Goal: Task Accomplishment & Management: Manage account settings

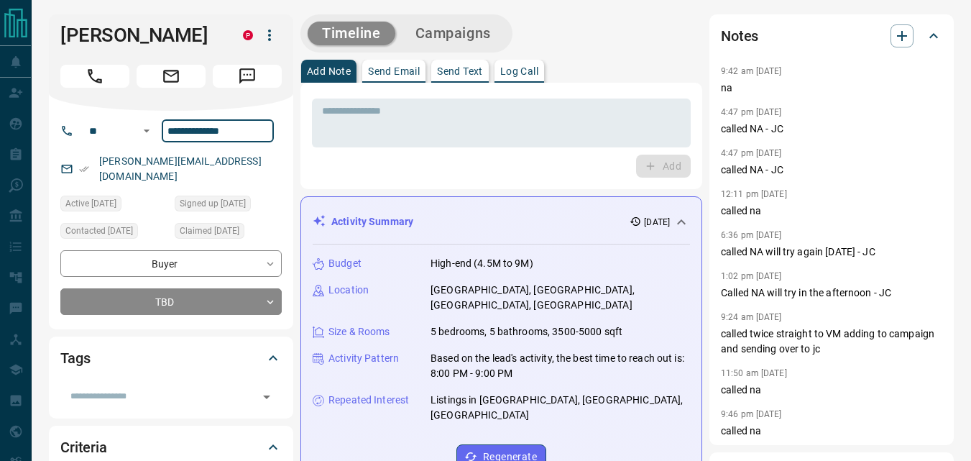
click at [249, 132] on input "**********" at bounding box center [218, 130] width 112 height 23
click at [369, 188] on div "* ​ Add" at bounding box center [501, 136] width 402 height 106
click at [490, 25] on button "Campaigns" at bounding box center [453, 34] width 104 height 24
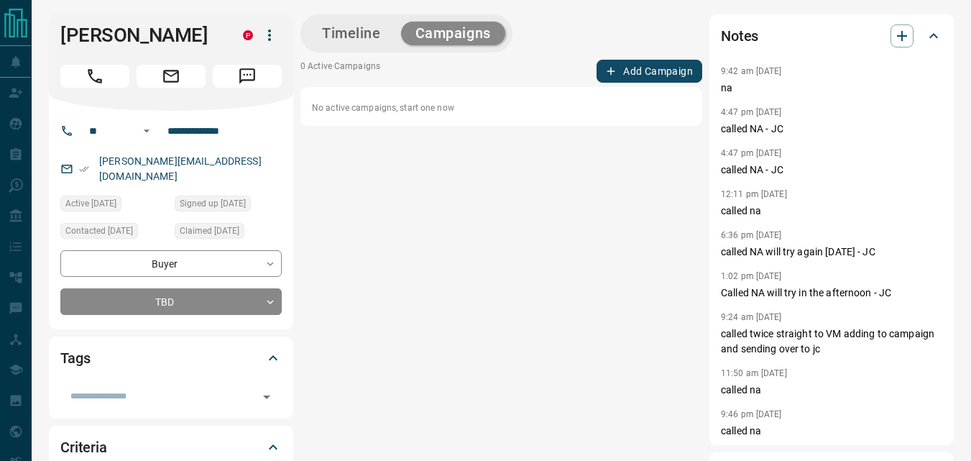
click at [633, 70] on button "Add Campaign" at bounding box center [650, 71] width 106 height 23
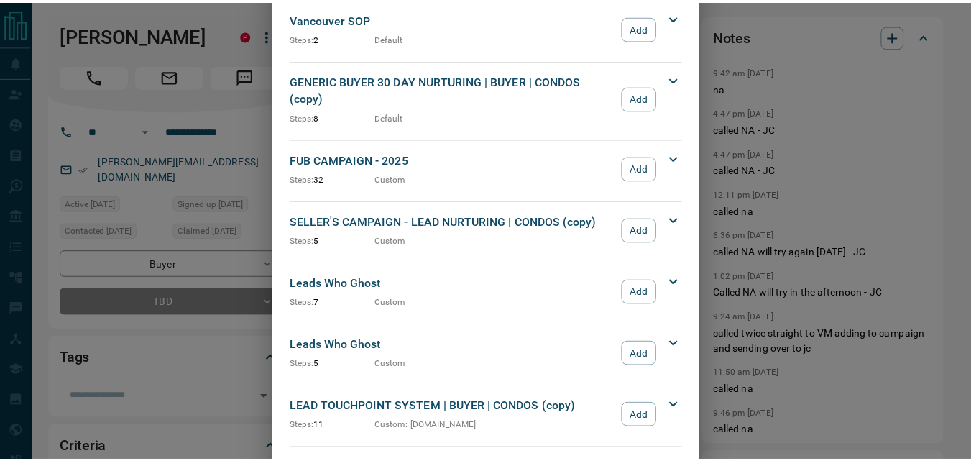
scroll to position [1510, 0]
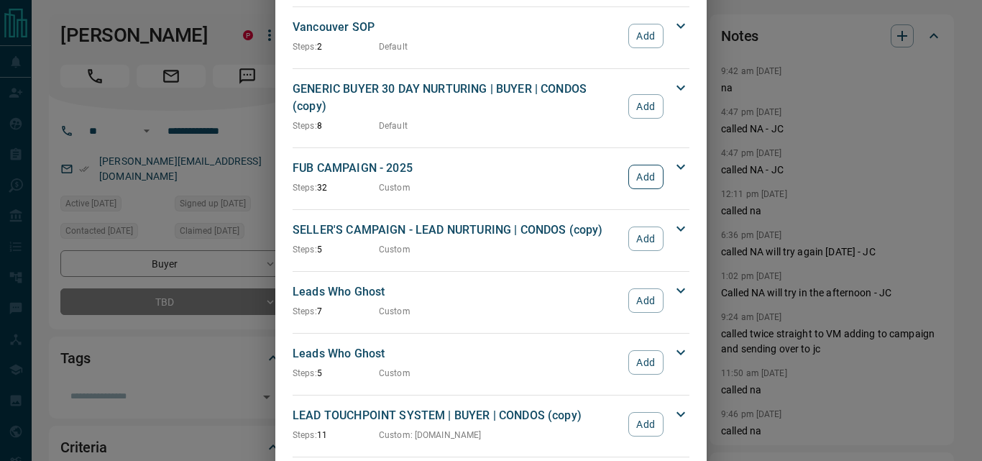
click at [643, 165] on button "Add" at bounding box center [645, 177] width 35 height 24
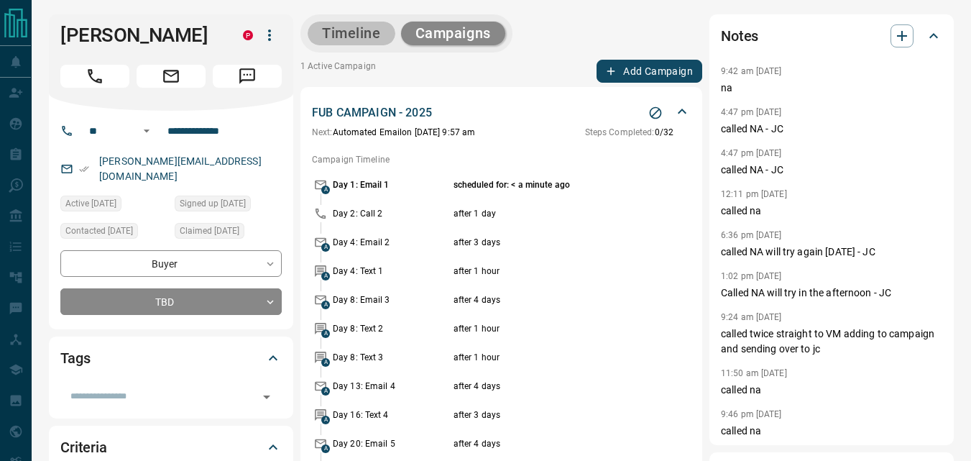
click at [357, 35] on button "Timeline" at bounding box center [352, 34] width 88 height 24
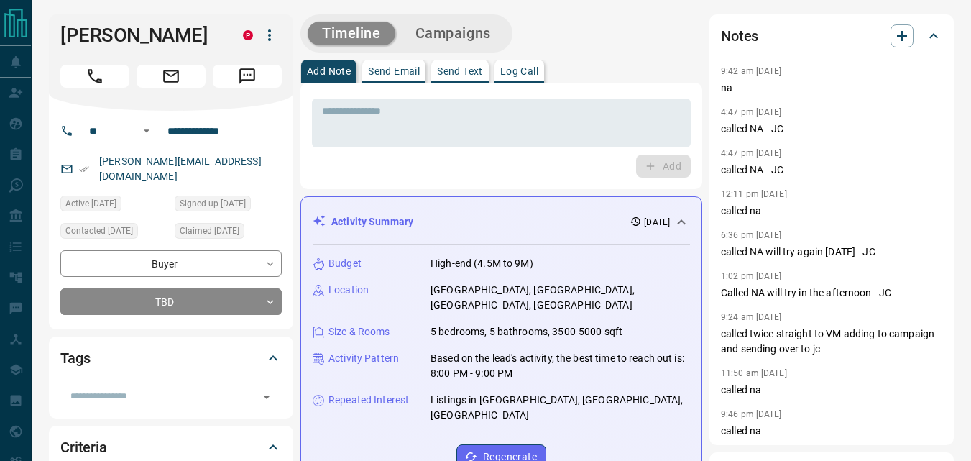
click at [439, 27] on button "Campaigns" at bounding box center [453, 34] width 104 height 24
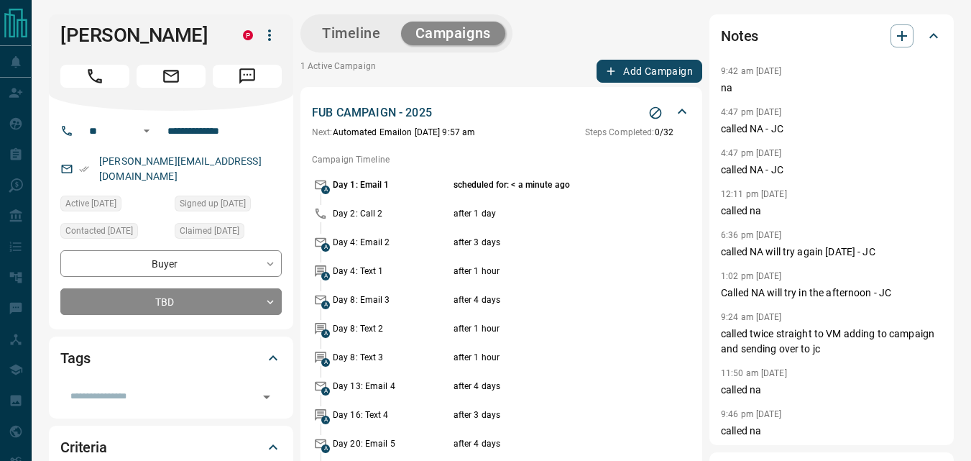
click at [363, 29] on button "Timeline" at bounding box center [352, 34] width 88 height 24
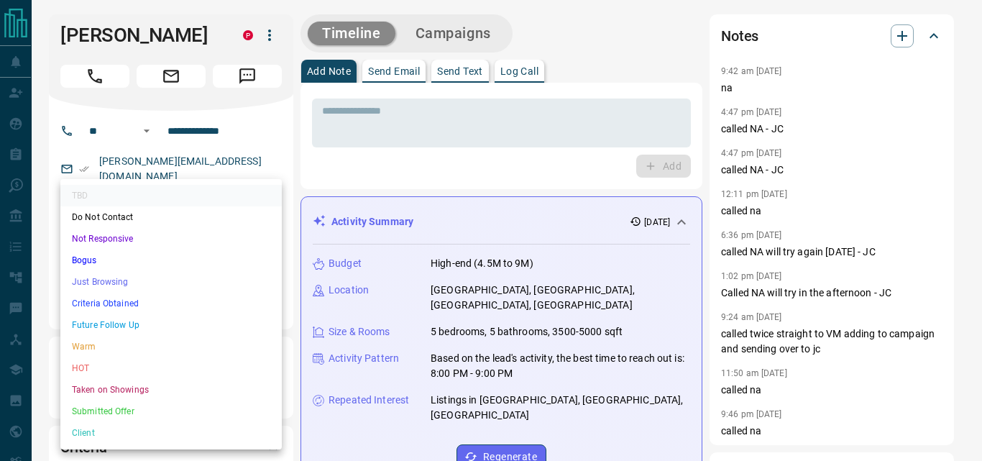
click at [176, 238] on li "Not Responsive" at bounding box center [170, 239] width 221 height 22
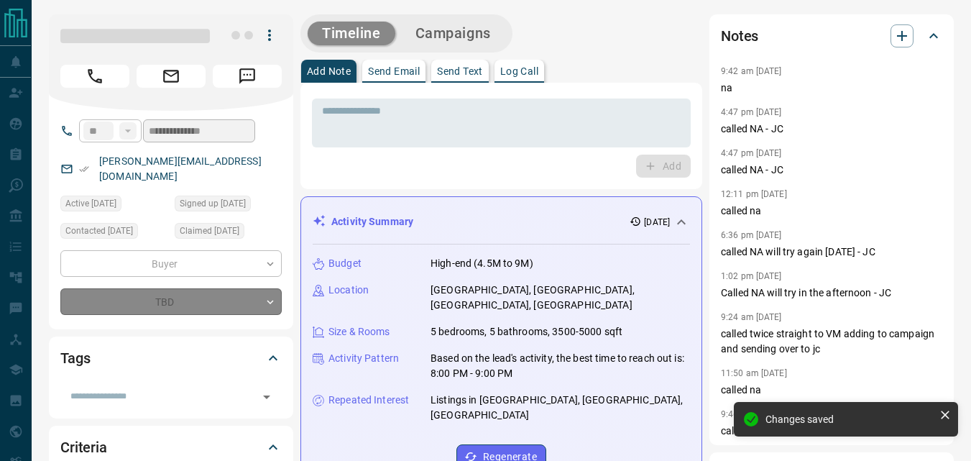
type input "*"
